Goal: Task Accomplishment & Management: Use online tool/utility

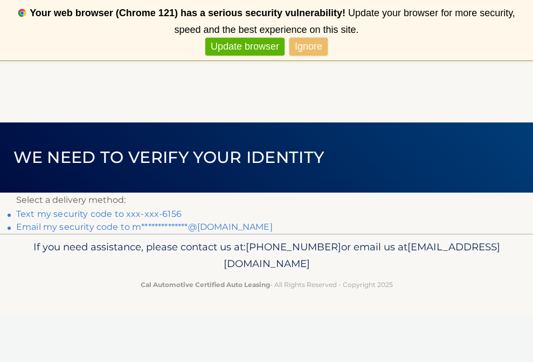
click at [101, 214] on link "Text my security code to xxx-xxx-6156" at bounding box center [99, 214] width 166 height 10
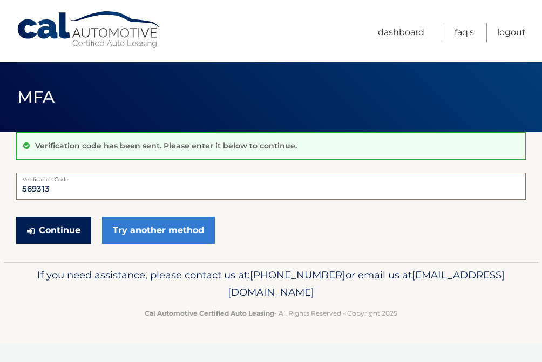
type input "569313"
click at [54, 230] on button "Continue" at bounding box center [53, 230] width 75 height 27
